Goal: Find specific page/section: Find specific page/section

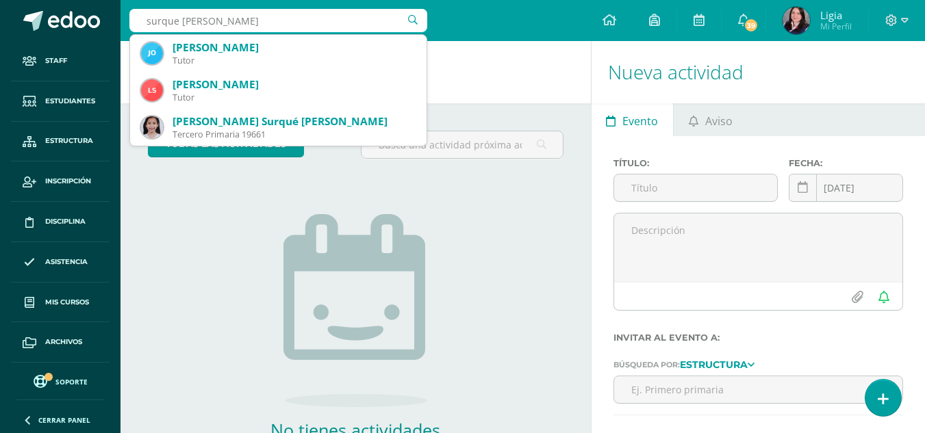
type input "surque ovando"
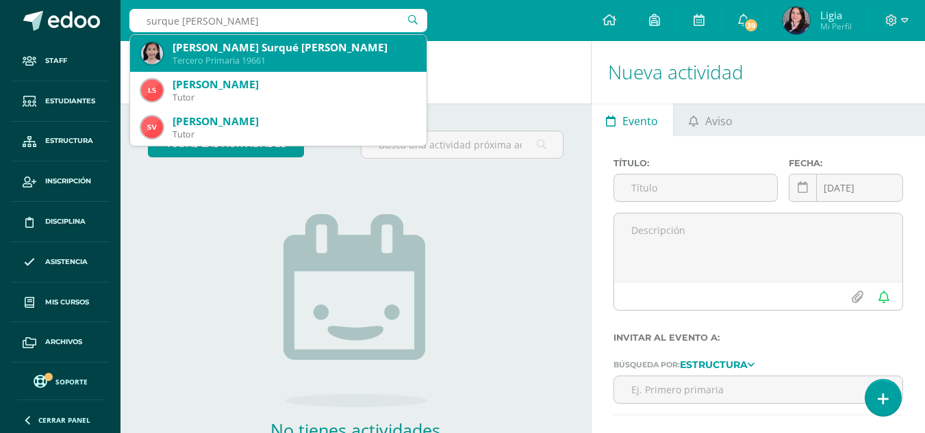
click at [276, 62] on div "Tercero Primaria 19661" at bounding box center [294, 61] width 243 height 12
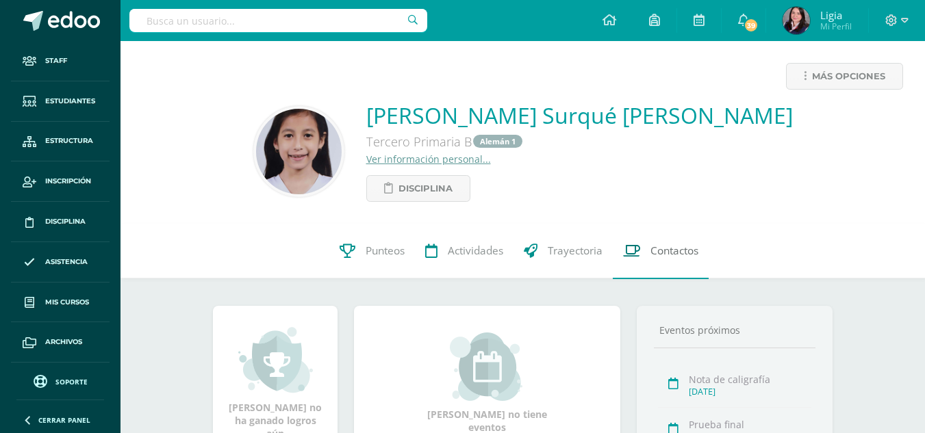
click at [667, 256] on span "Contactos" at bounding box center [674, 251] width 48 height 14
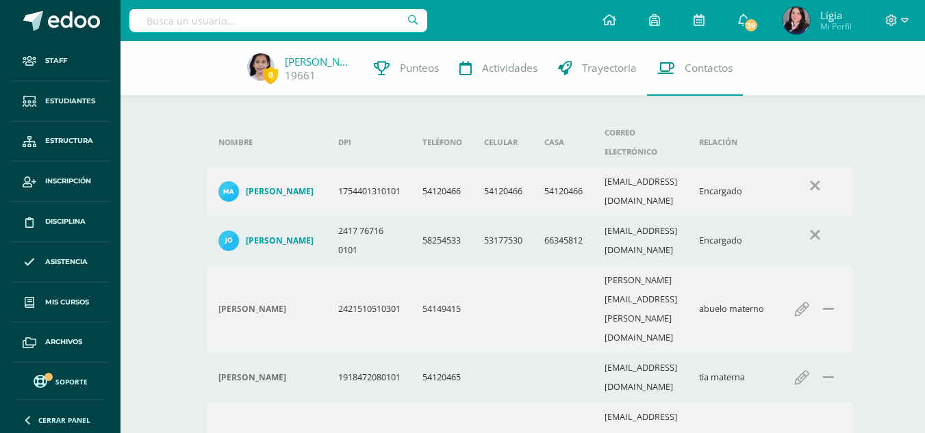
click at [250, 18] on input "text" at bounding box center [278, 20] width 298 height 23
type input "rosales vela"
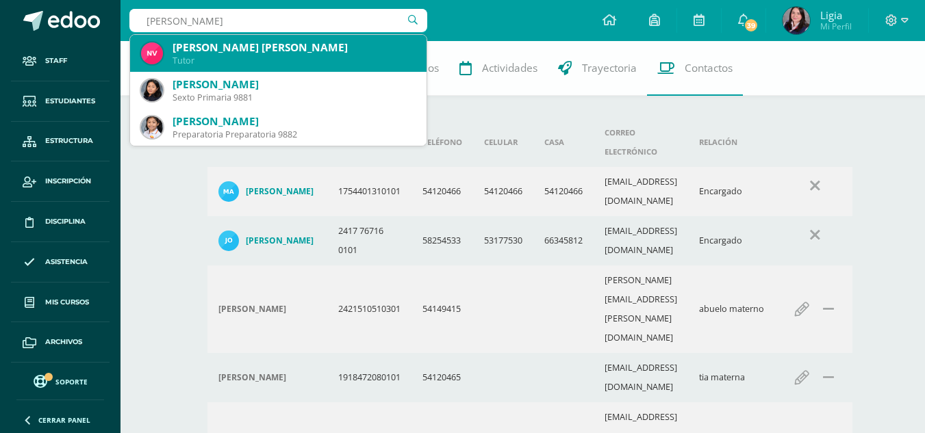
click at [289, 49] on div "[PERSON_NAME] [PERSON_NAME]" at bounding box center [294, 47] width 243 height 14
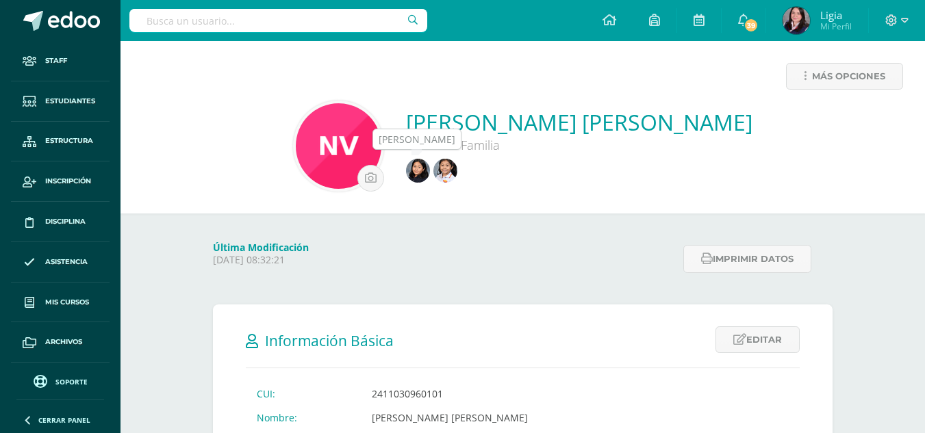
click at [433, 173] on img at bounding box center [445, 171] width 24 height 24
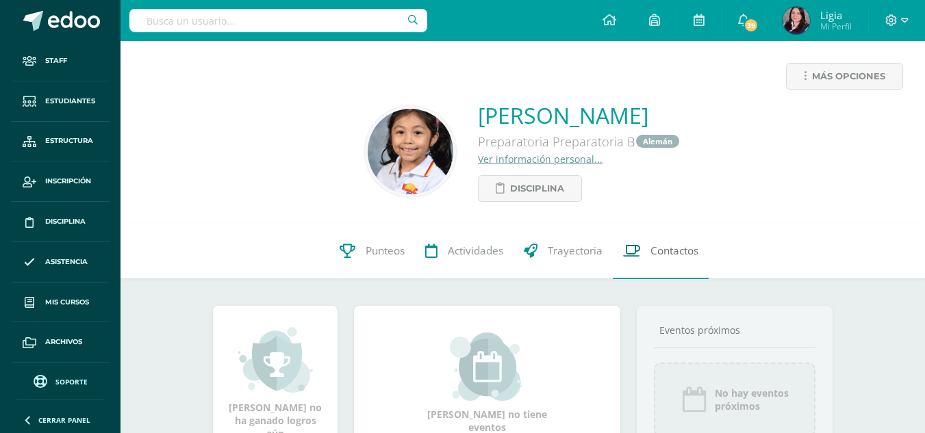
click at [665, 251] on span "Contactos" at bounding box center [674, 251] width 48 height 14
